Goal: Task Accomplishment & Management: Complete application form

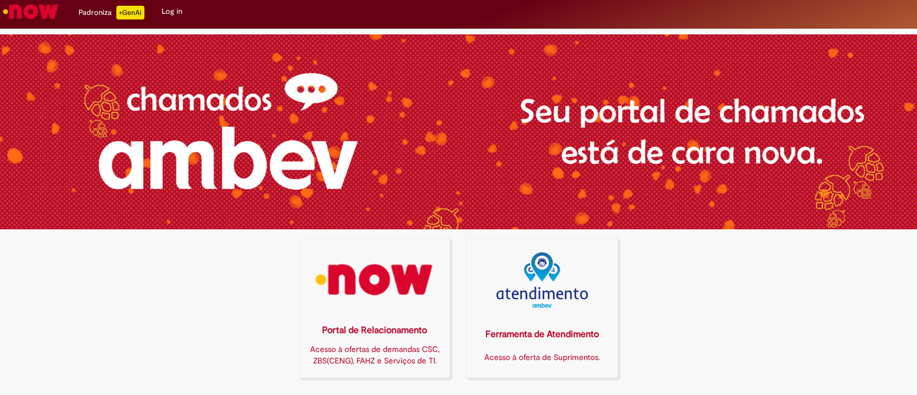
click at [389, 276] on img at bounding box center [375, 280] width 136 height 56
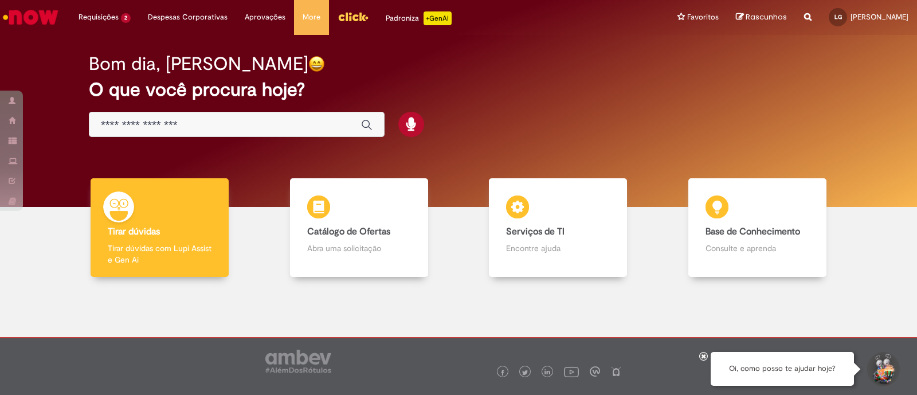
click at [261, 131] on div "Global" at bounding box center [237, 125] width 296 height 26
click at [261, 127] on input "Basta digitar aqui" at bounding box center [225, 125] width 249 height 13
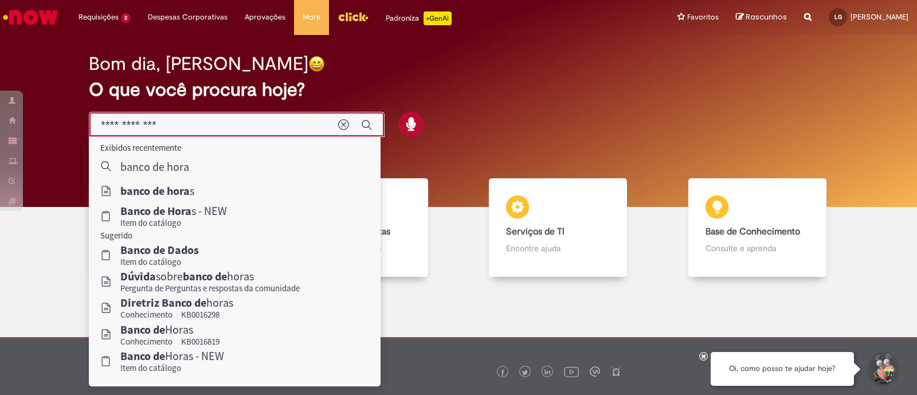
type input "**********"
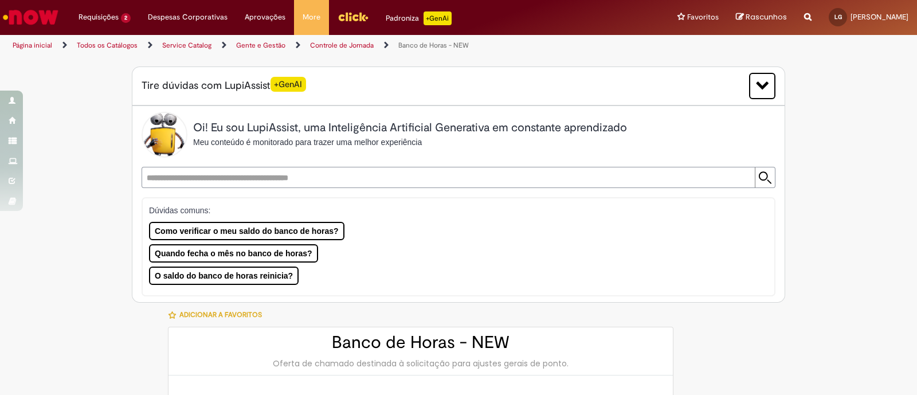
type input "********"
type input "**********"
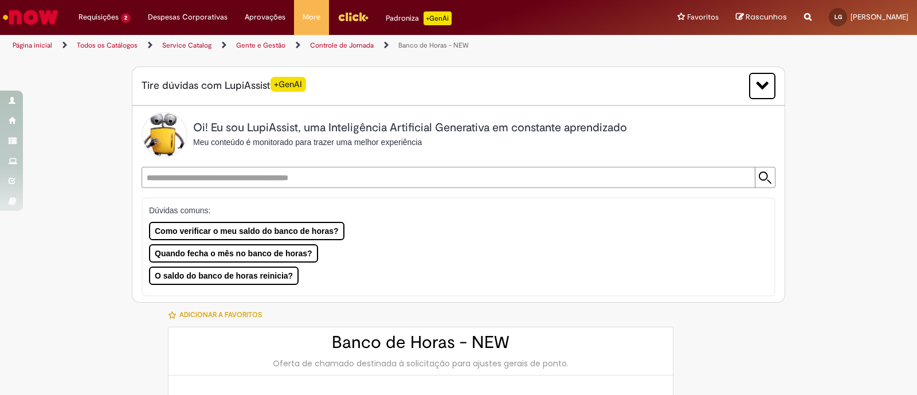
type input "****"
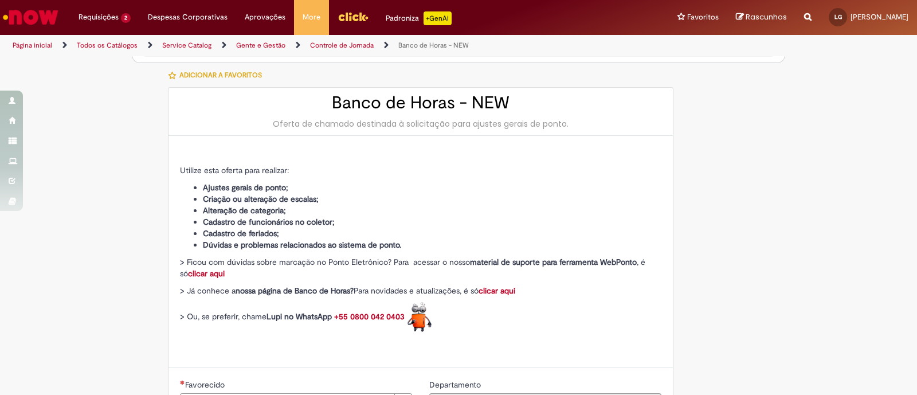
type input "**********"
type input "******"
type input "**********"
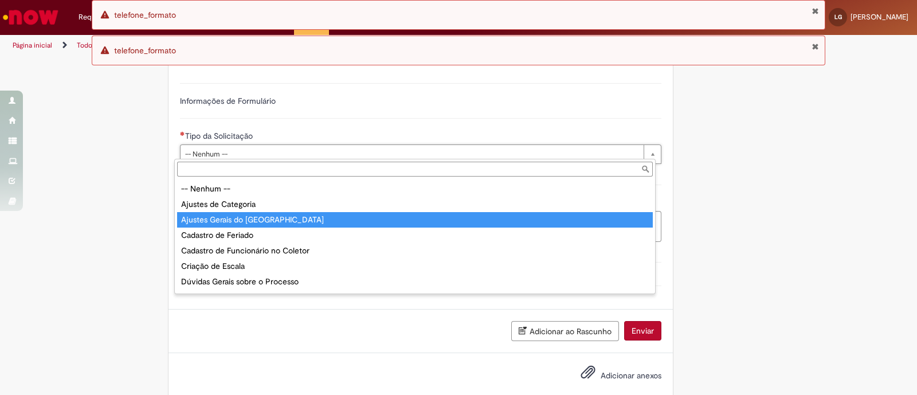
type input "**********"
select select "**********"
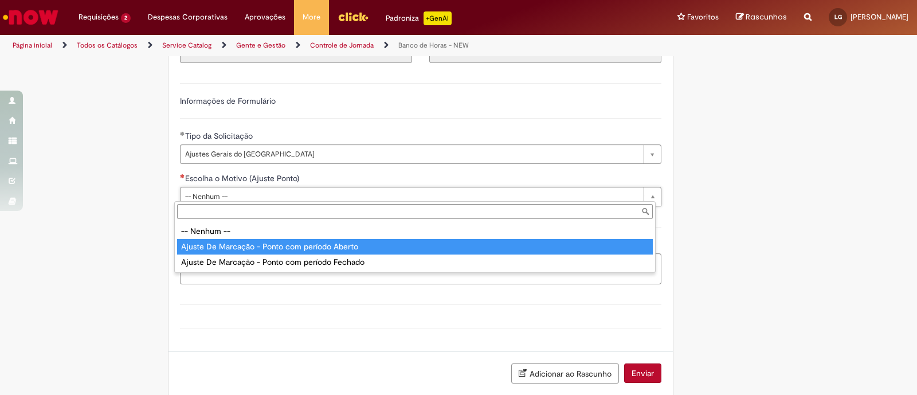
type input "**********"
select select "**********"
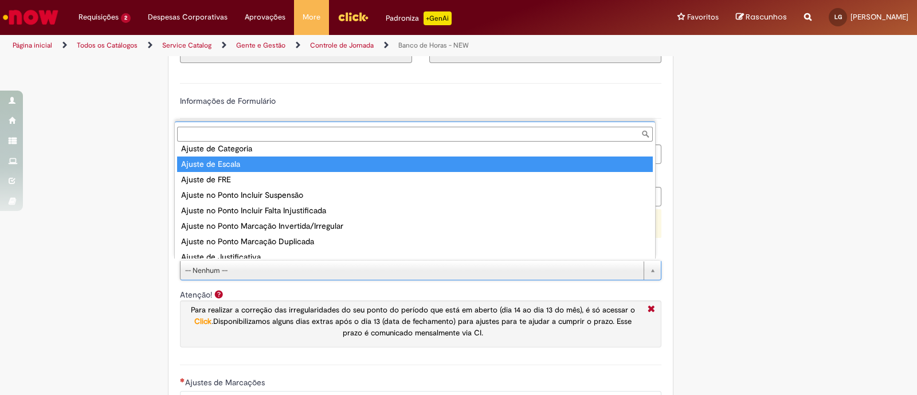
scroll to position [60, 0]
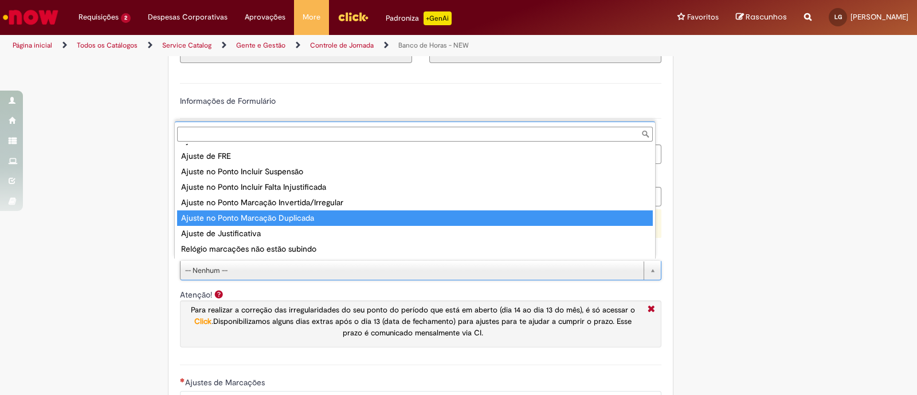
type input "**********"
select select "**********"
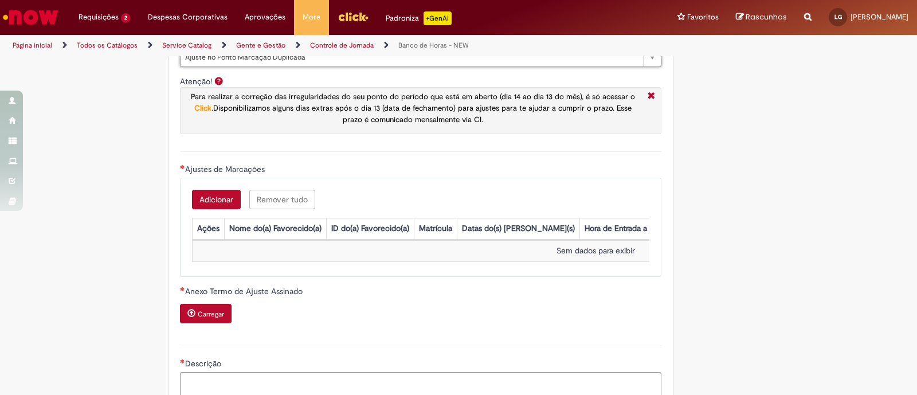
scroll to position [931, 0]
click at [219, 193] on button "Adicionar" at bounding box center [216, 198] width 49 height 19
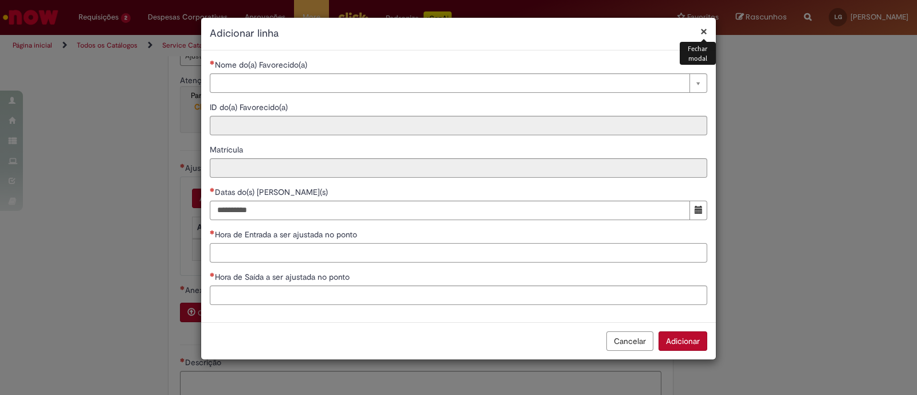
click at [226, 250] on input "Hora de Entrada a ser ajustada no ponto" at bounding box center [459, 252] width 498 height 19
drag, startPoint x: 215, startPoint y: 233, endPoint x: 358, endPoint y: 229, distance: 143.4
click at [358, 229] on span "Hora de Entrada a ser ajustada no ponto" at bounding box center [287, 234] width 144 height 10
drag, startPoint x: 289, startPoint y: 277, endPoint x: 373, endPoint y: 276, distance: 83.1
click at [373, 276] on div "Hora de Saída a ser ajustada no ponto" at bounding box center [459, 278] width 498 height 14
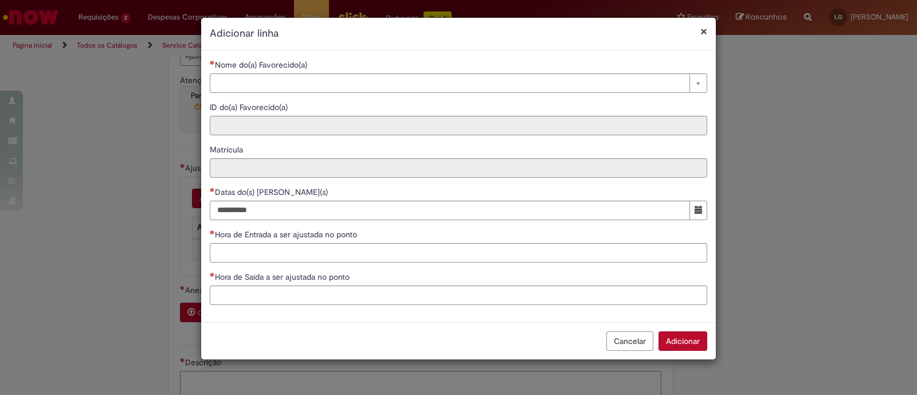
click at [631, 356] on div "Cancelar Adicionar" at bounding box center [458, 340] width 515 height 37
click at [619, 345] on button "Cancelar" at bounding box center [629, 340] width 47 height 19
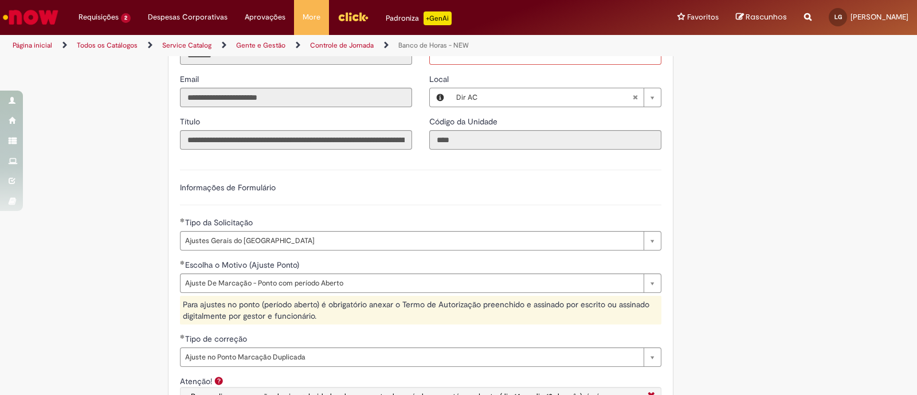
scroll to position [716, 0]
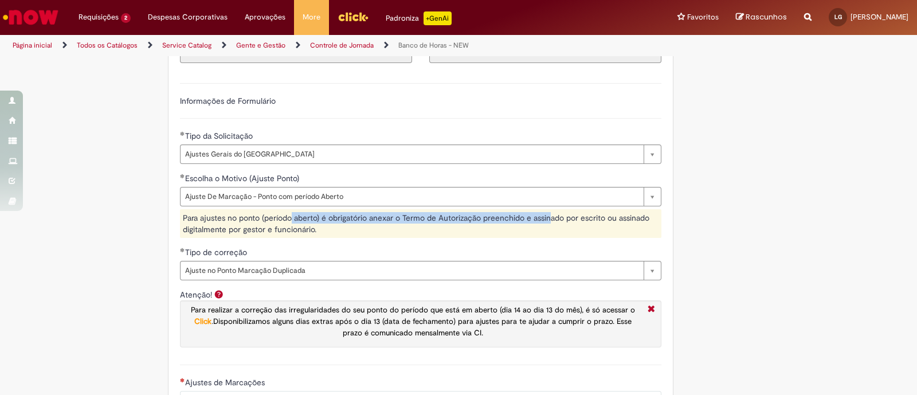
drag, startPoint x: 285, startPoint y: 214, endPoint x: 543, endPoint y: 214, distance: 257.9
click at [543, 214] on div "Para ajustes no ponto (período aberto) é obrigatório anexar o Termo de Autoriza…" at bounding box center [420, 223] width 481 height 29
click at [430, 213] on div "Para ajustes no ponto (período aberto) é obrigatório anexar o Termo de Autoriza…" at bounding box center [420, 223] width 481 height 29
drag, startPoint x: 391, startPoint y: 214, endPoint x: 509, endPoint y: 216, distance: 118.1
click at [509, 216] on div "Para ajustes no ponto (período aberto) é obrigatório anexar o Termo de Autoriza…" at bounding box center [420, 223] width 481 height 29
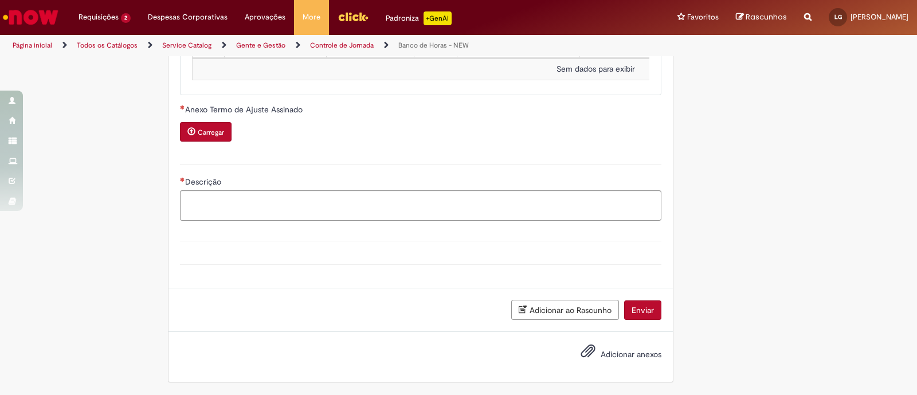
scroll to position [902, 0]
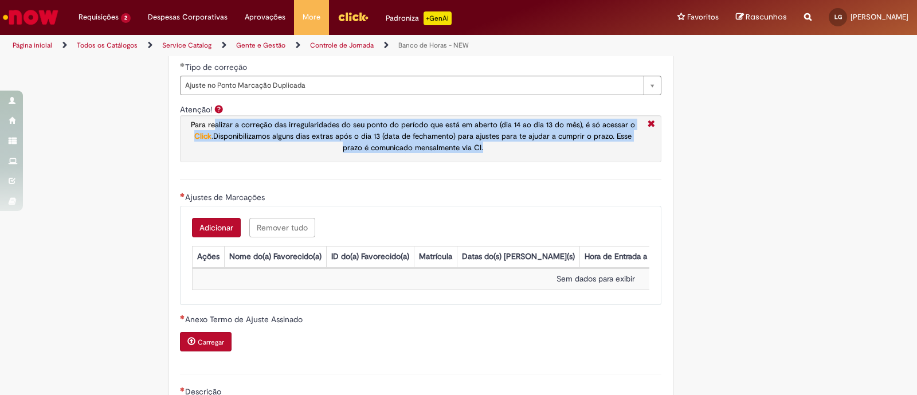
drag, startPoint x: 212, startPoint y: 120, endPoint x: 542, endPoint y: 144, distance: 330.5
click at [542, 144] on p "Para realizar a correção das irregularidades do seu ponto do período que está e…" at bounding box center [412, 136] width 459 height 34
click at [539, 147] on p "Para realizar a correção das irregularidades do seu ponto do período que está e…" at bounding box center [412, 136] width 459 height 34
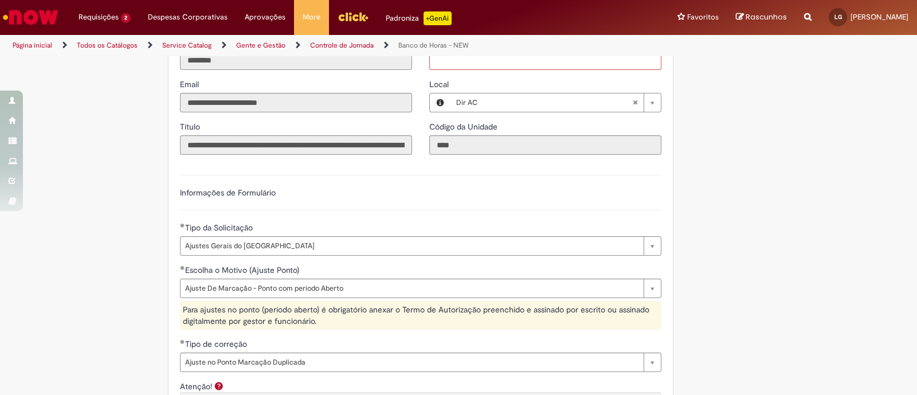
scroll to position [687, 0]
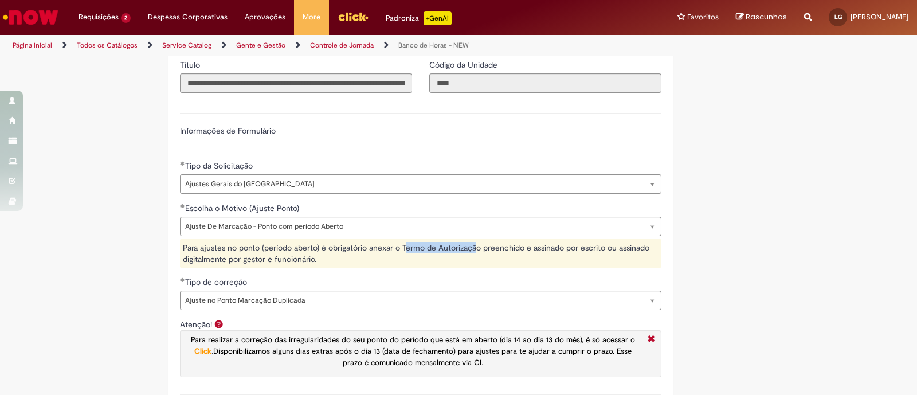
drag, startPoint x: 400, startPoint y: 244, endPoint x: 473, endPoint y: 244, distance: 72.8
click at [473, 244] on div "Para ajustes no ponto (período aberto) é obrigatório anexar o Termo de Autoriza…" at bounding box center [420, 253] width 481 height 29
click at [469, 253] on div "Para ajustes no ponto (período aberto) é obrigatório anexar o Termo de Autoriza…" at bounding box center [420, 253] width 481 height 29
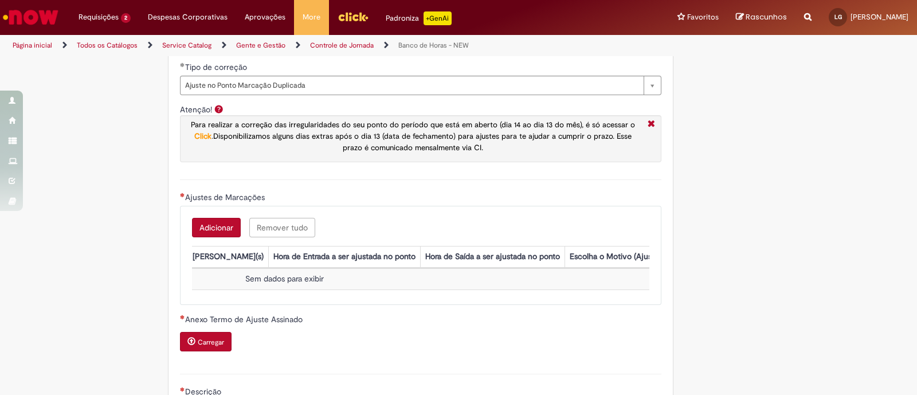
scroll to position [0, 0]
click at [207, 232] on button "Adicionar" at bounding box center [216, 227] width 49 height 19
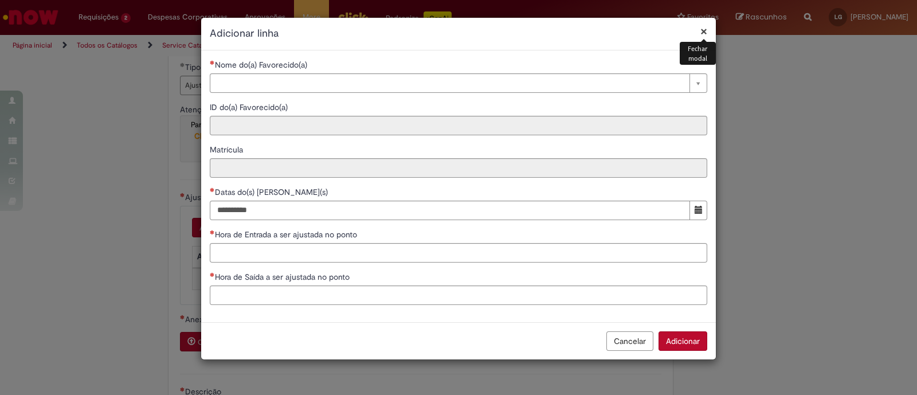
click at [699, 34] on h2 "Adicionar linha" at bounding box center [459, 33] width 498 height 15
click at [705, 33] on button "×" at bounding box center [703, 31] width 7 height 12
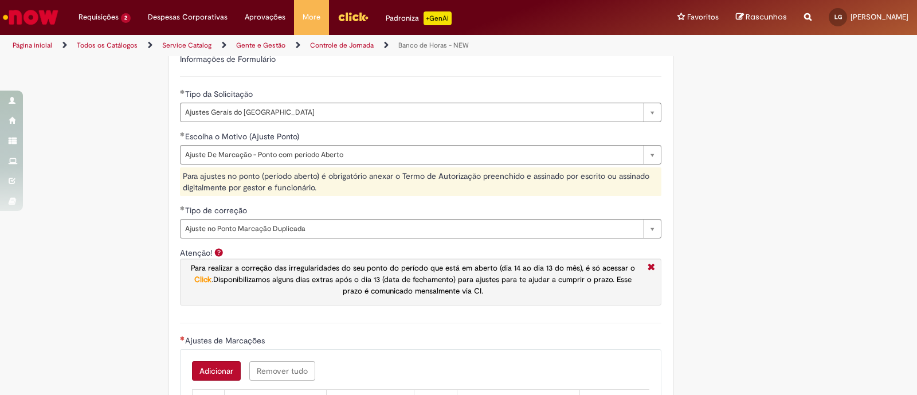
scroll to position [615, 0]
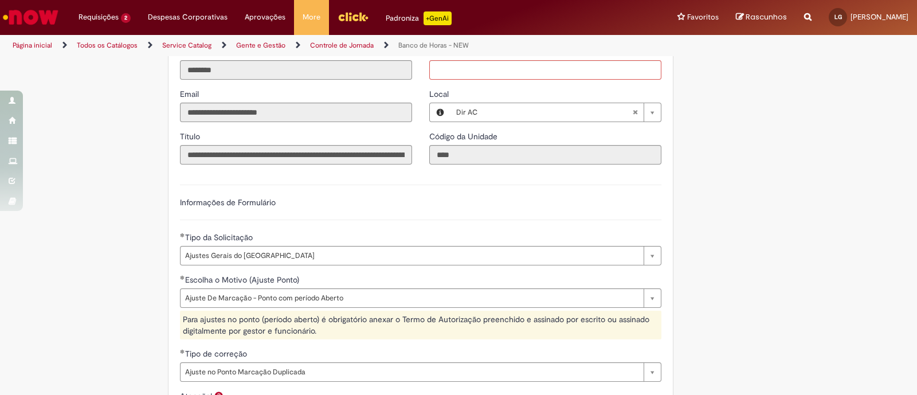
click at [292, 318] on div "Para ajustes no ponto (período aberto) é obrigatório anexar o Termo de Autoriza…" at bounding box center [420, 325] width 481 height 29
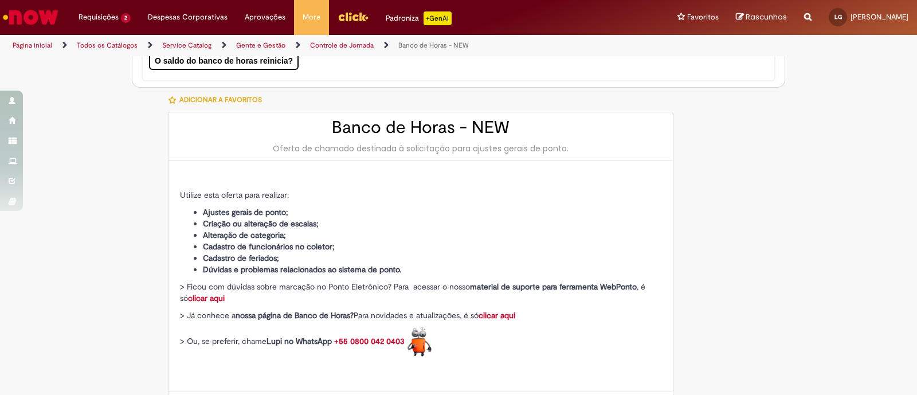
scroll to position [185, 0]
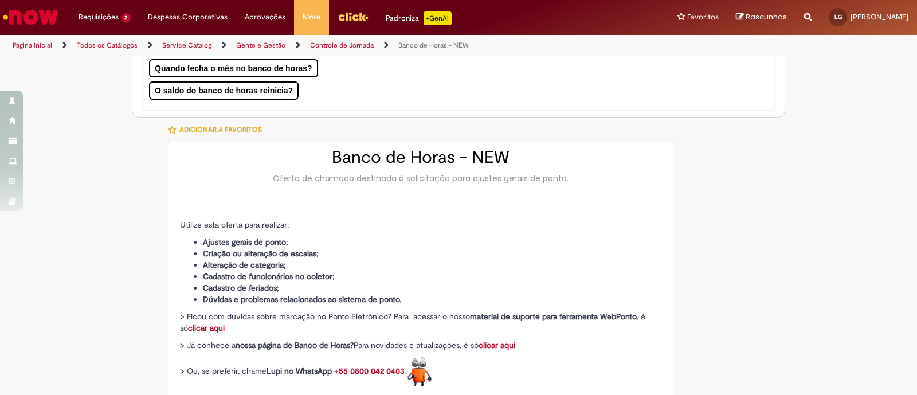
click at [201, 323] on strong "clicar aqui" at bounding box center [206, 328] width 37 height 10
click at [499, 342] on strong "clicar aqui" at bounding box center [497, 345] width 37 height 10
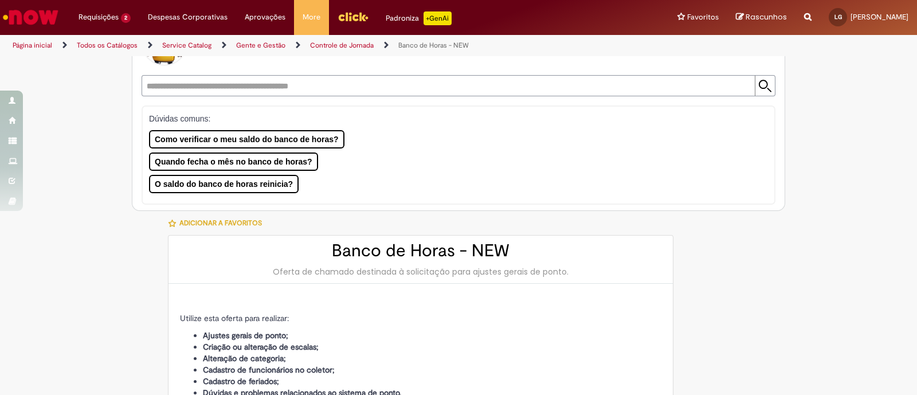
scroll to position [0, 0]
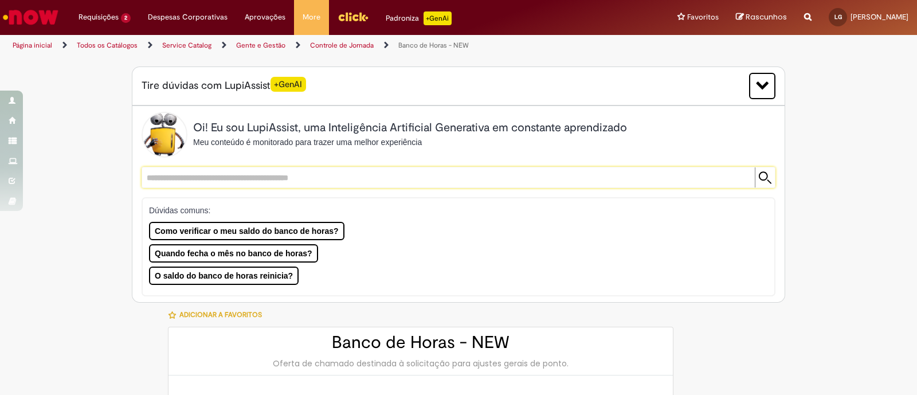
click at [398, 174] on input "text" at bounding box center [447, 177] width 610 height 20
click at [433, 247] on div "Dúvidas comuns: Como verificar o meu saldo do banco de horas? Quando fecha o mê…" at bounding box center [452, 245] width 607 height 80
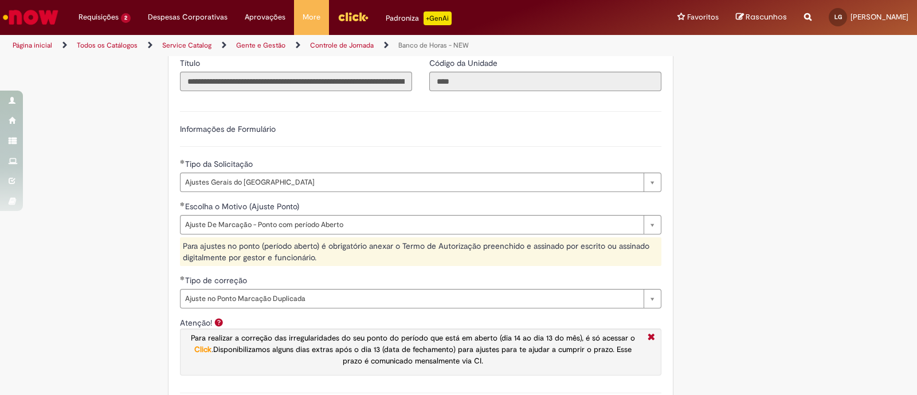
scroll to position [716, 0]
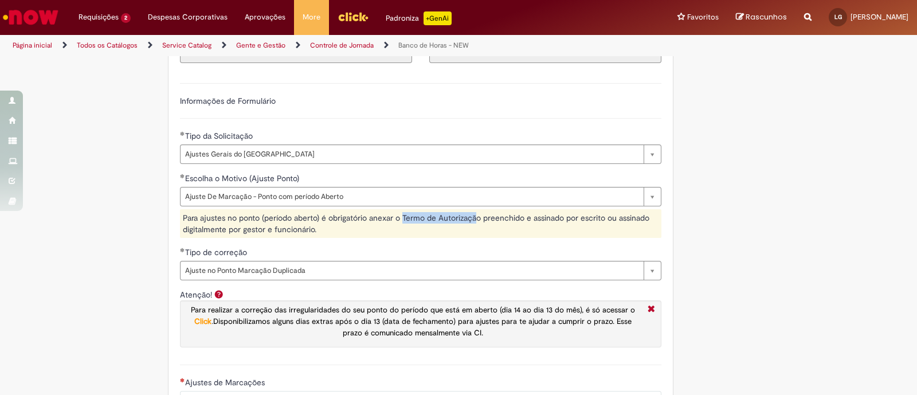
drag, startPoint x: 398, startPoint y: 212, endPoint x: 472, endPoint y: 216, distance: 74.1
click at [472, 216] on div "Para ajustes no ponto (período aberto) é obrigatório anexar o Termo de Autoriza…" at bounding box center [420, 223] width 481 height 29
copy div "Termo de Autorizaçã"
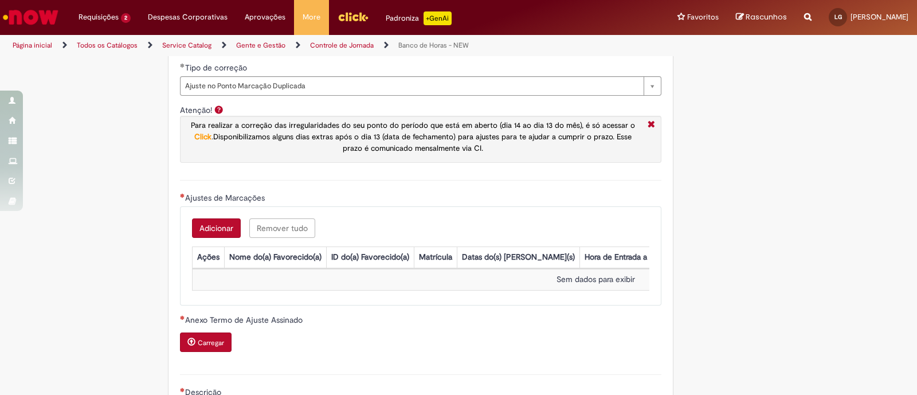
scroll to position [931, 0]
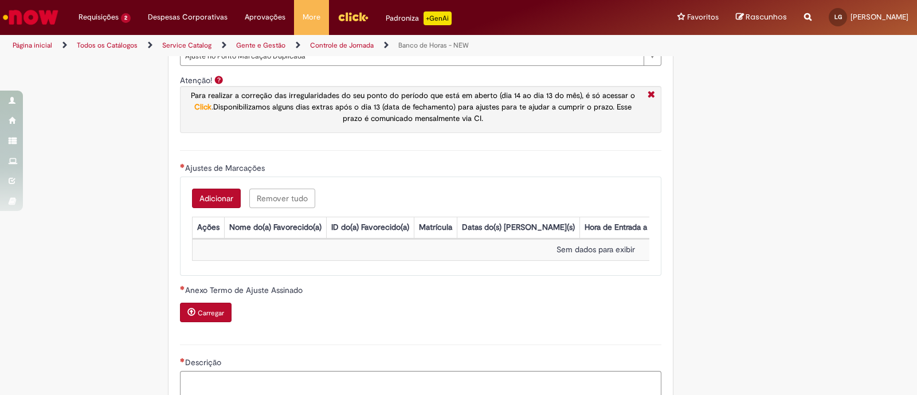
click at [209, 292] on span "Anexo Termo de Ajuste Assinado" at bounding box center [245, 290] width 120 height 10
click at [203, 294] on span "Anexo Termo de Ajuste Assinado" at bounding box center [245, 290] width 120 height 10
drag, startPoint x: 203, startPoint y: 294, endPoint x: 376, endPoint y: 306, distance: 172.9
click at [376, 306] on div "Anexo Termo de Ajuste Assinado Carregar" at bounding box center [420, 304] width 481 height 40
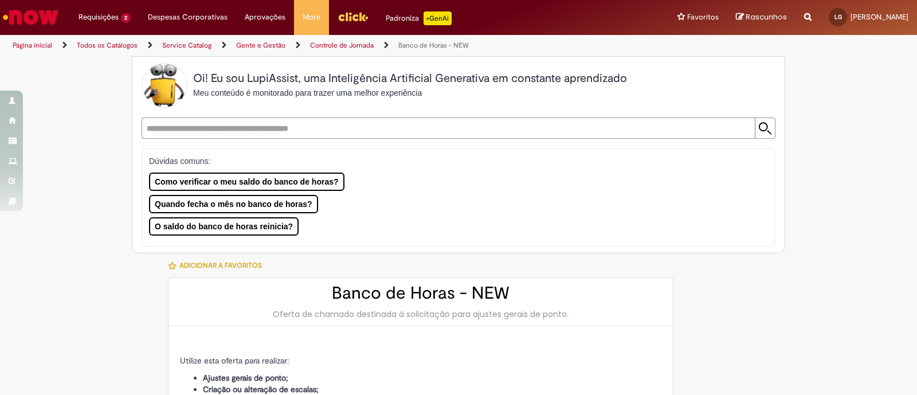
scroll to position [0, 0]
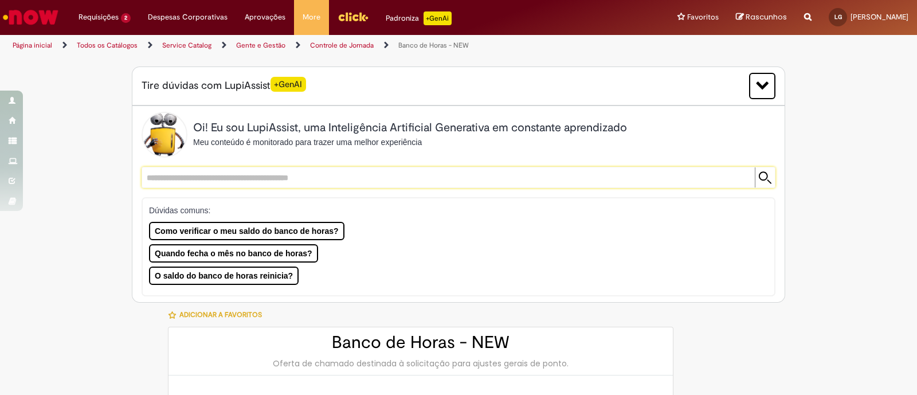
click at [353, 179] on input "text" at bounding box center [447, 177] width 610 height 20
paste input "**********"
type input "**********"
click at [755, 167] on input "submit" at bounding box center [765, 177] width 20 height 20
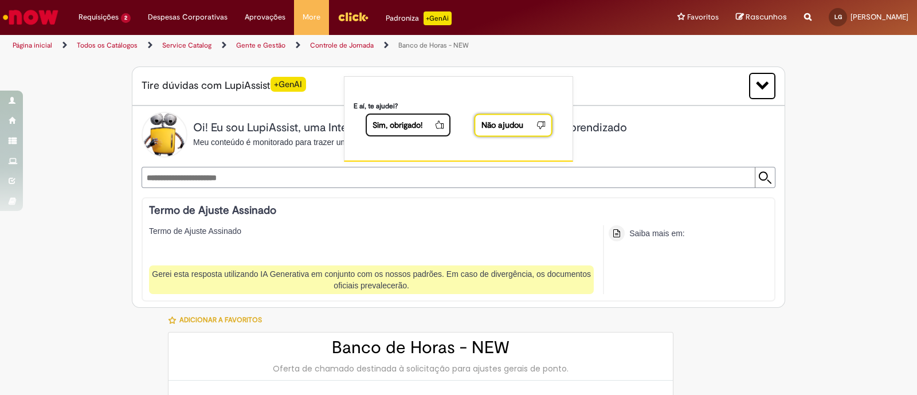
click at [507, 127] on span "Não ajudou" at bounding box center [504, 125] width 47 height 12
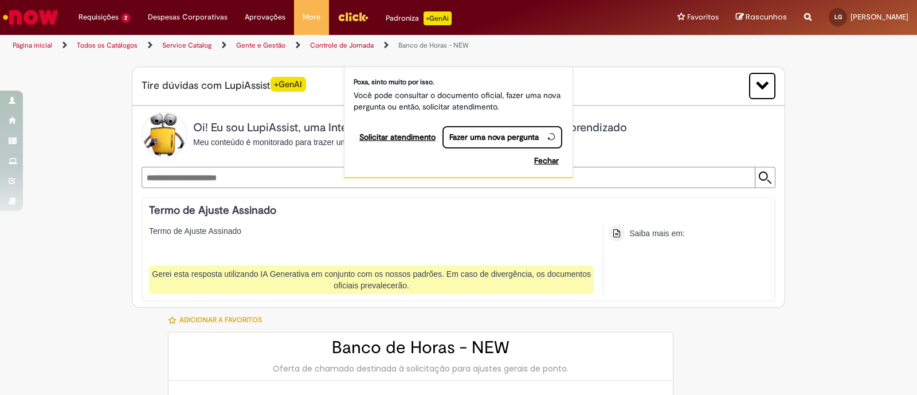
click at [201, 281] on div "Gerei esta resposta utilizando IA Generativa em conjunto com os nossos padrões.…" at bounding box center [371, 279] width 445 height 29
click at [550, 160] on button "Fechar" at bounding box center [545, 161] width 37 height 19
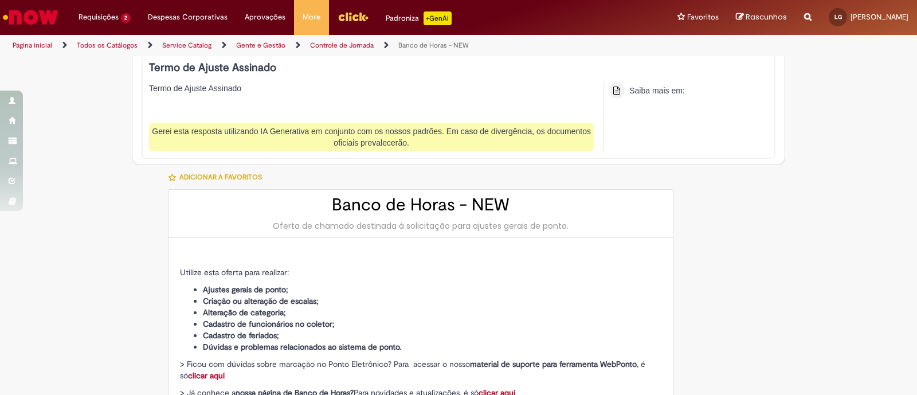
scroll to position [286, 0]
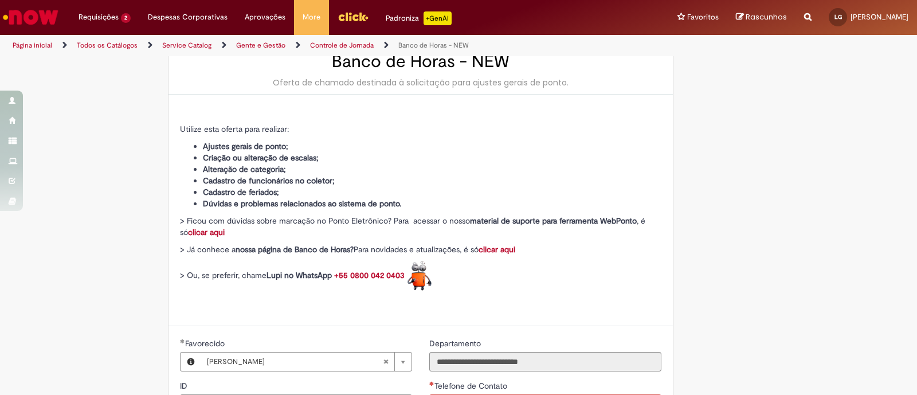
click at [210, 233] on strong "clicar aqui" at bounding box center [206, 232] width 37 height 10
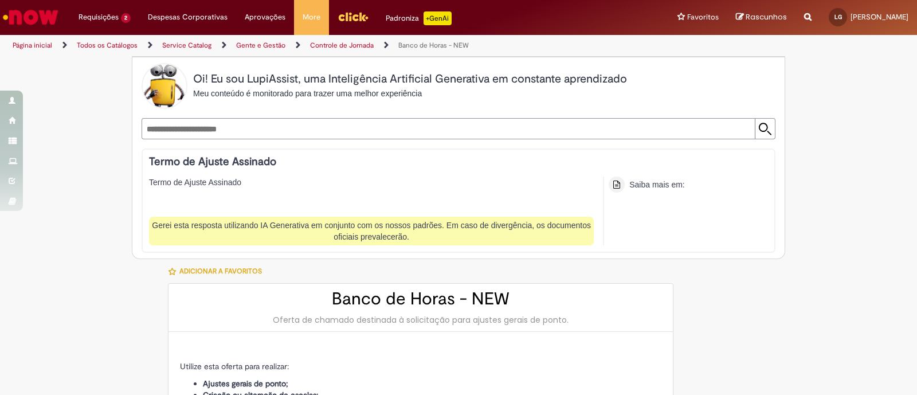
scroll to position [263, 0]
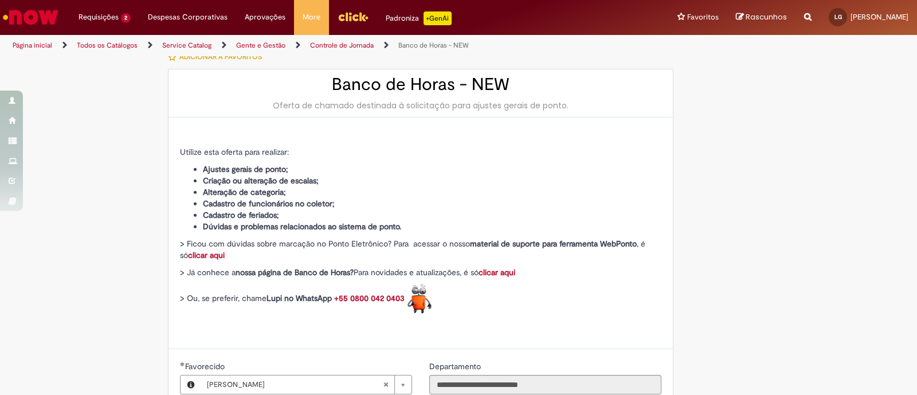
click at [499, 270] on strong "clicar aqui" at bounding box center [497, 272] width 37 height 10
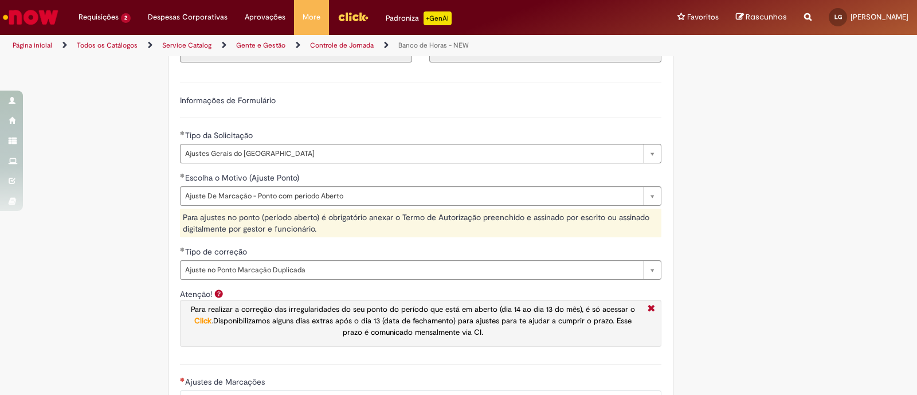
scroll to position [765, 0]
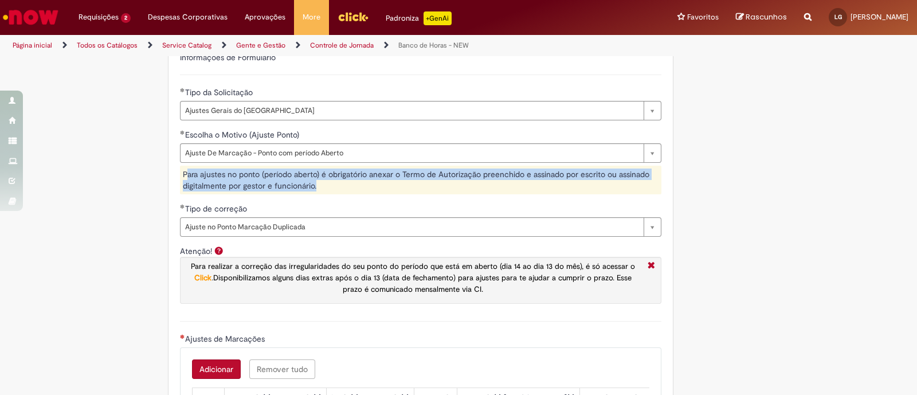
drag, startPoint x: 181, startPoint y: 169, endPoint x: 363, endPoint y: 186, distance: 183.1
click at [363, 186] on div "Para ajustes no ponto (período aberto) é obrigatório anexar o Termo de Autoriza…" at bounding box center [420, 180] width 481 height 29
click at [330, 183] on div "Para ajustes no ponto (período aberto) é obrigatório anexar o Termo de Autoriza…" at bounding box center [420, 180] width 481 height 29
drag, startPoint x: 322, startPoint y: 185, endPoint x: 163, endPoint y: 173, distance: 159.2
click at [169, 173] on div "**********" at bounding box center [421, 243] width 504 height 793
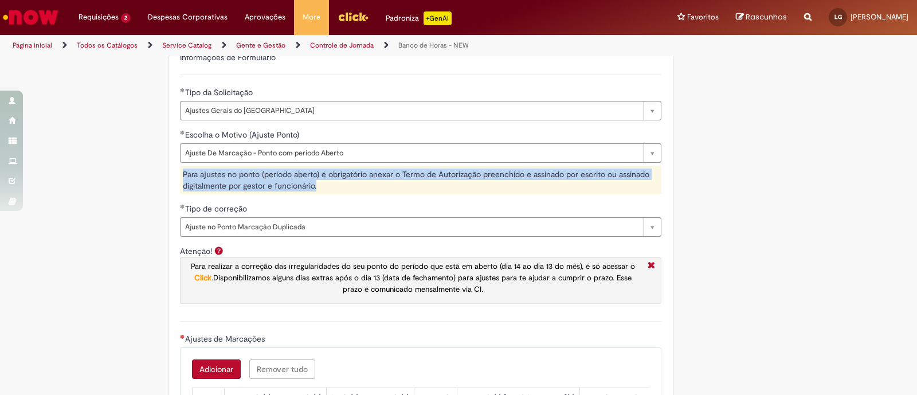
copy div "Para ajustes no ponto (período aberto) é obrigatório anexar o Termo de Autoriza…"
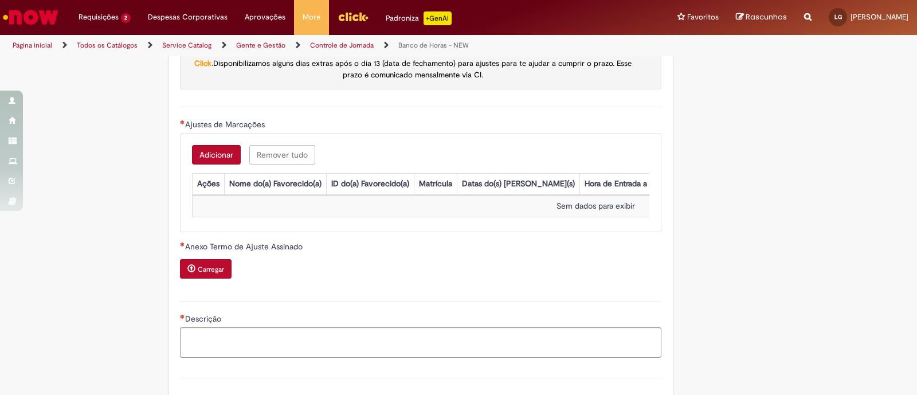
scroll to position [837, 0]
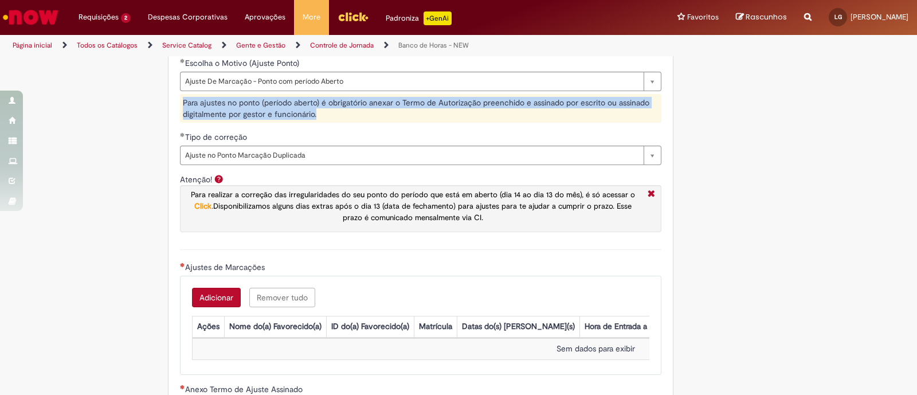
click at [221, 296] on button "Adicionar" at bounding box center [216, 297] width 49 height 19
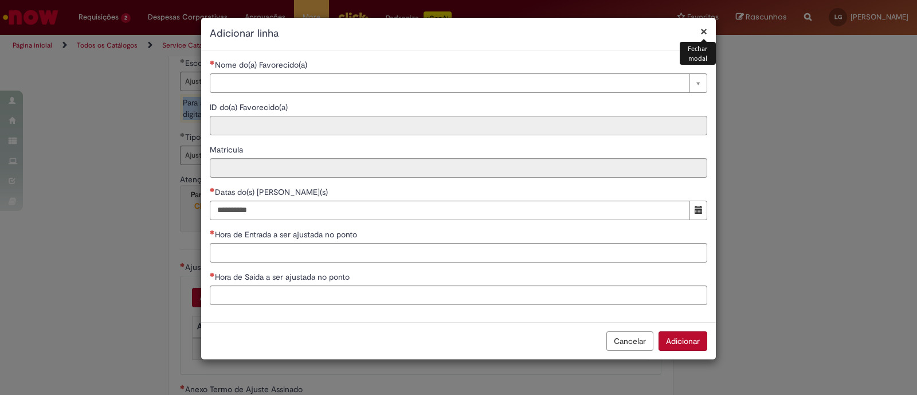
click at [705, 29] on button "×" at bounding box center [703, 31] width 7 height 12
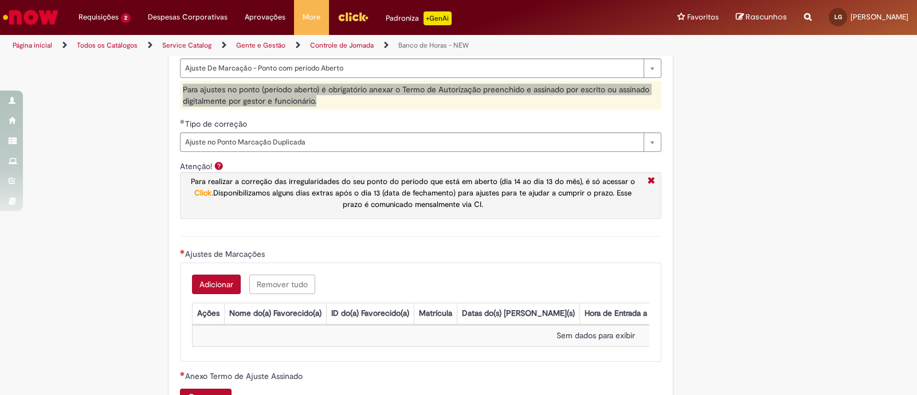
scroll to position [765, 0]
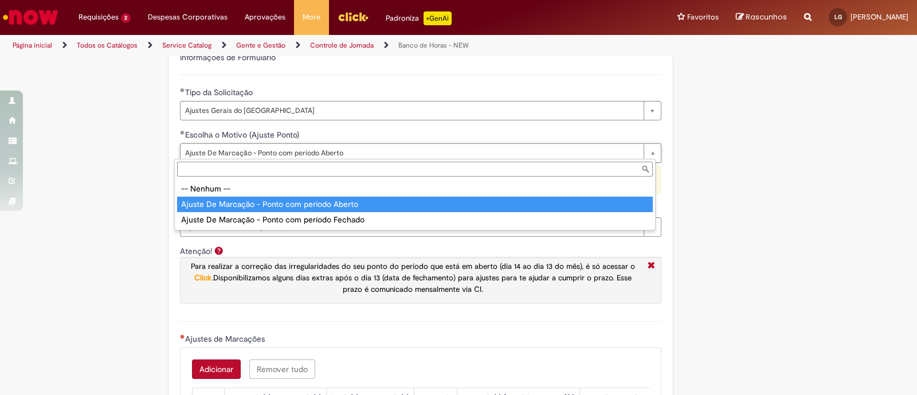
type input "**********"
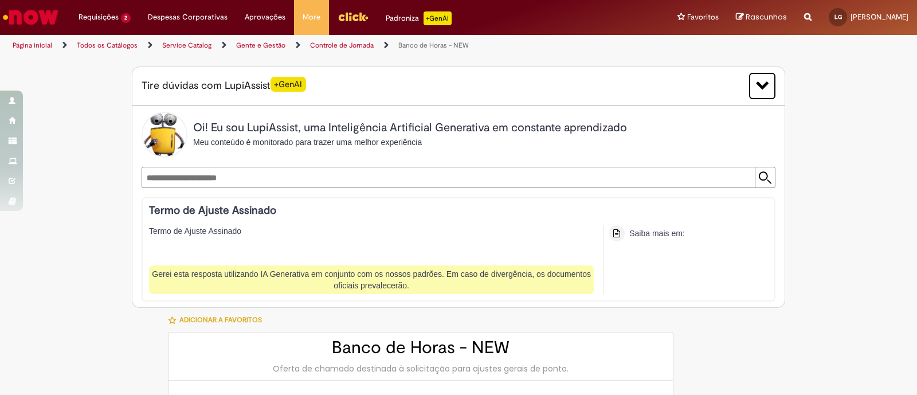
scroll to position [0, 0]
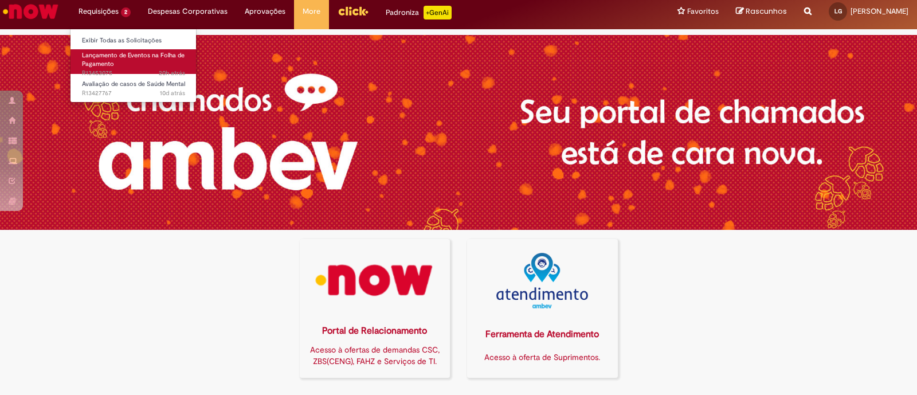
click at [103, 57] on span "Lançamento de Eventos na Folha de Pagamento" at bounding box center [133, 60] width 103 height 18
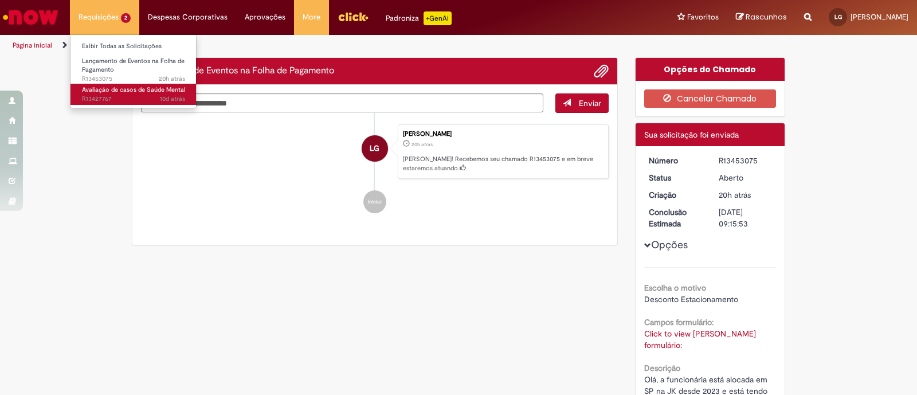
click at [123, 96] on span "10d atrás 10 dias atrás R13427767" at bounding box center [133, 99] width 103 height 9
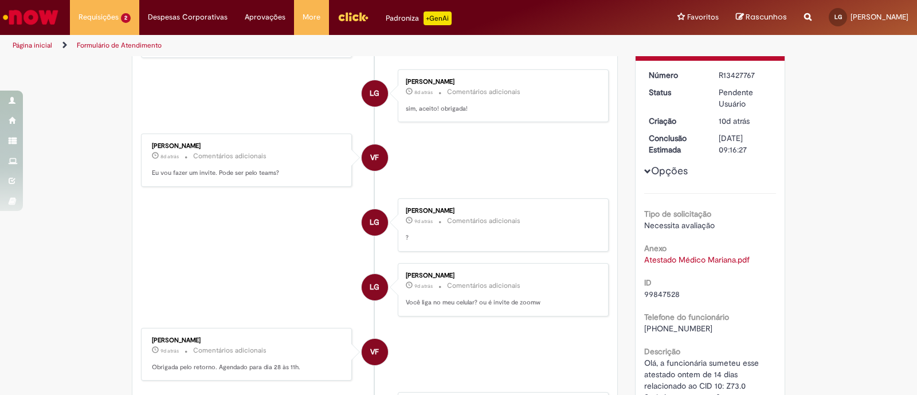
scroll to position [304, 0]
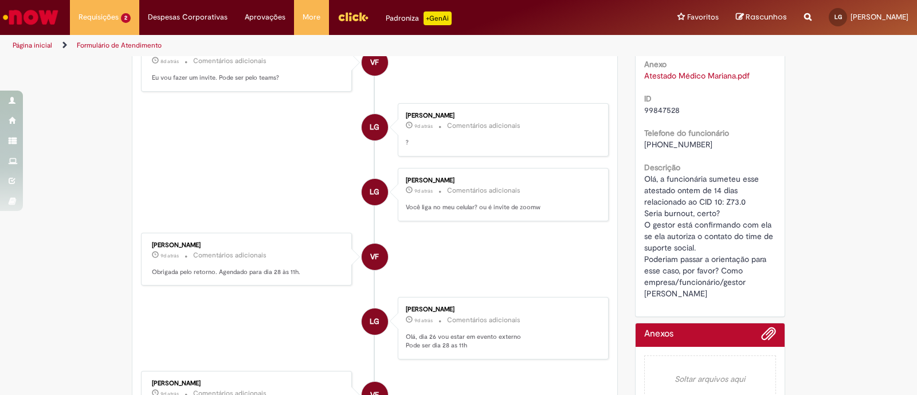
drag, startPoint x: 639, startPoint y: 177, endPoint x: 757, endPoint y: 301, distance: 171.1
click at [757, 301] on div "Número R13427767 Status Pendente Usuário Criação 10d atrás 10 dias atrás Conclu…" at bounding box center [711, 97] width 150 height 440
click at [750, 297] on div "Olá, a funcionária sumeteu esse atestado ontem de 14 dias relacionado ao CID 10…" at bounding box center [710, 236] width 132 height 126
click at [691, 77] on link "Atestado Médico Mariana.pdf" at bounding box center [696, 76] width 105 height 10
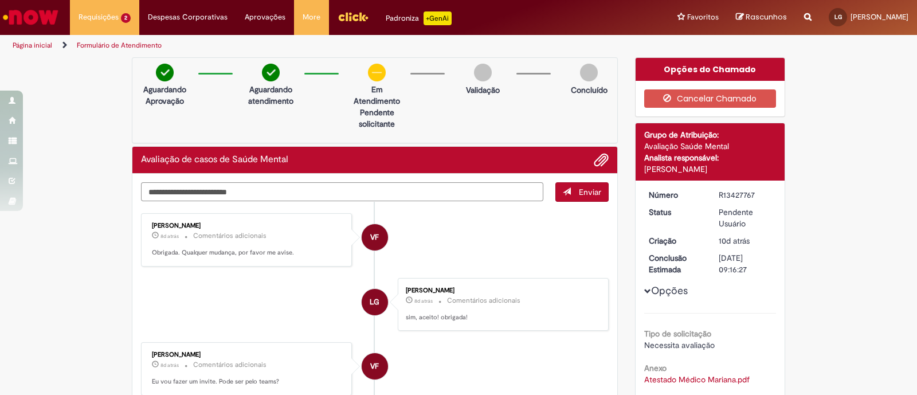
click at [373, 188] on textarea "Digite sua mensagem aqui..." at bounding box center [342, 191] width 402 height 19
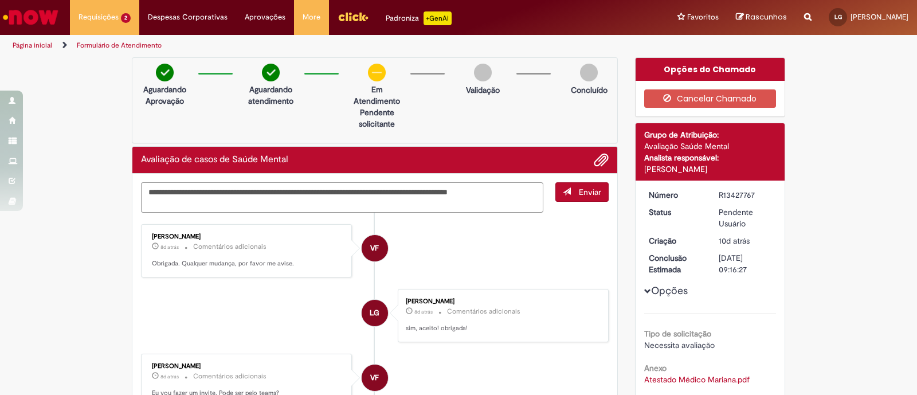
type textarea "**********"
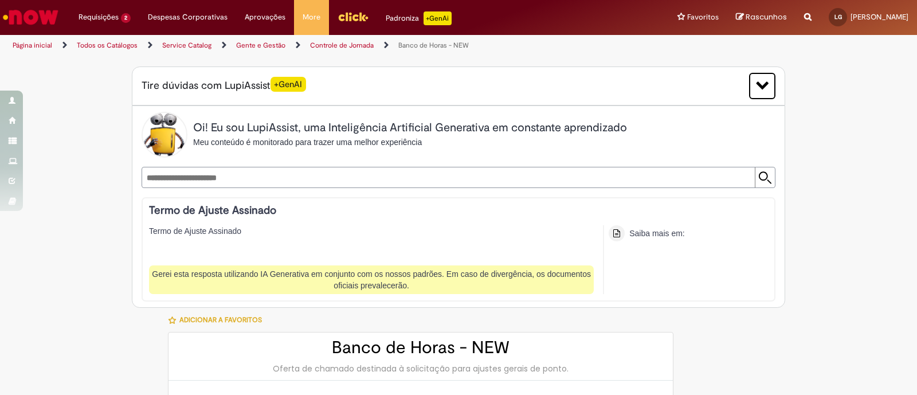
select select "**********"
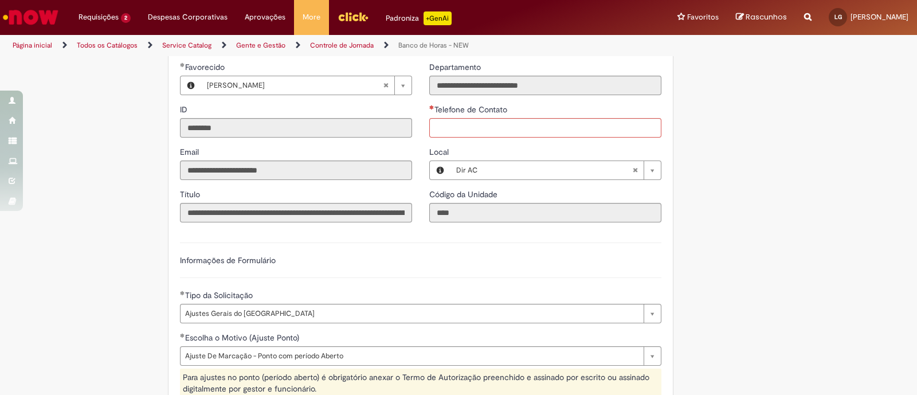
scroll to position [645, 0]
